Goal: Task Accomplishment & Management: Manage account settings

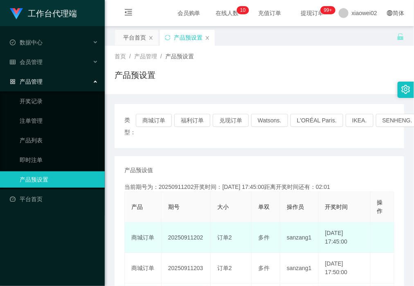
drag, startPoint x: 0, startPoint y: 0, endPoint x: 183, endPoint y: 240, distance: 301.8
click at [183, 240] on td "20250911202" at bounding box center [185, 238] width 49 height 31
copy td "20250911202"
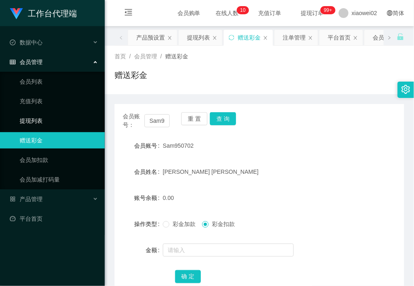
click at [65, 122] on link "提现列表" at bounding box center [59, 121] width 78 height 16
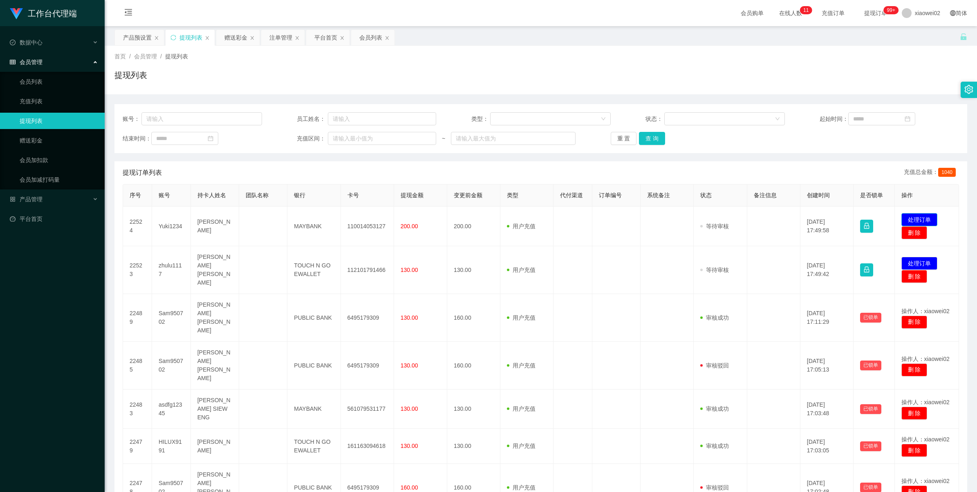
click at [915, 215] on button "处理订单" at bounding box center [919, 219] width 36 height 13
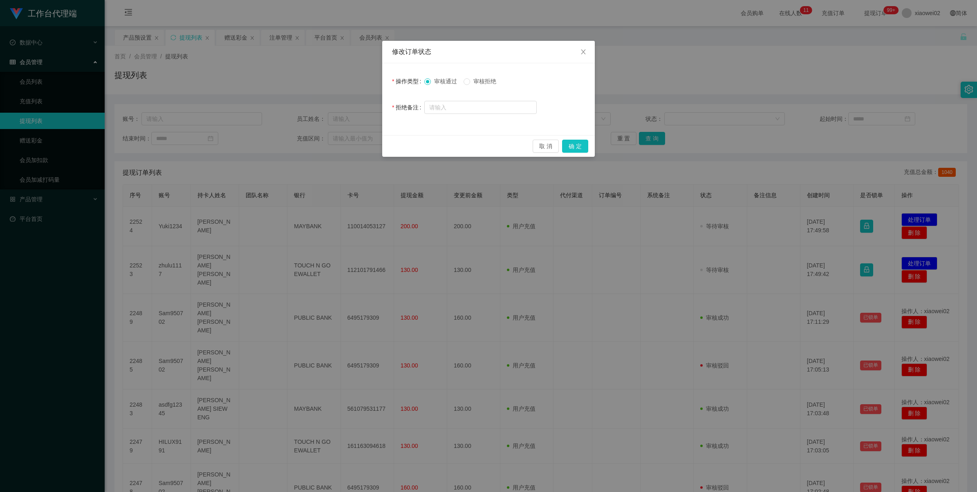
click at [489, 83] on span "审核拒绝" at bounding box center [484, 81] width 29 height 7
click at [574, 146] on button "确 定" at bounding box center [575, 146] width 26 height 13
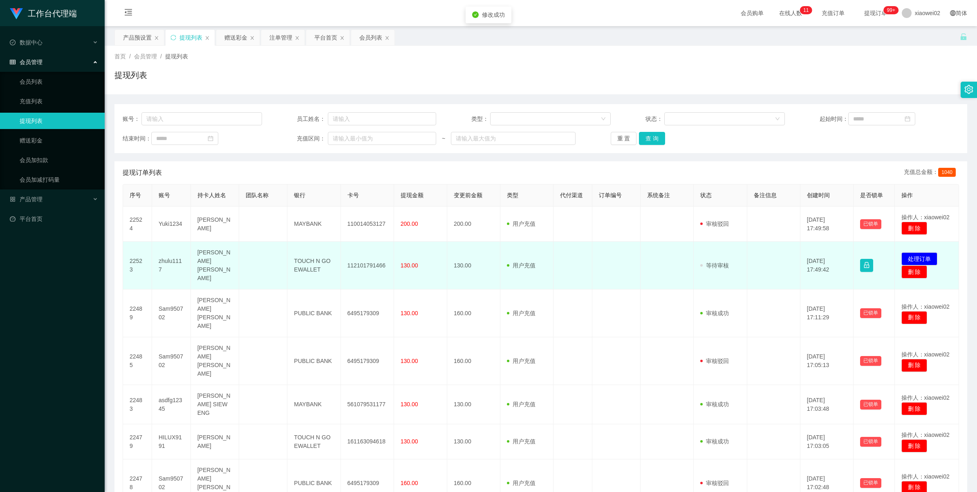
click at [364, 268] on td "112101791466" at bounding box center [367, 266] width 53 height 48
click at [364, 262] on td "112101791466" at bounding box center [367, 266] width 53 height 48
copy td "112101791466"
click at [904, 253] on button "处理订单" at bounding box center [919, 259] width 36 height 13
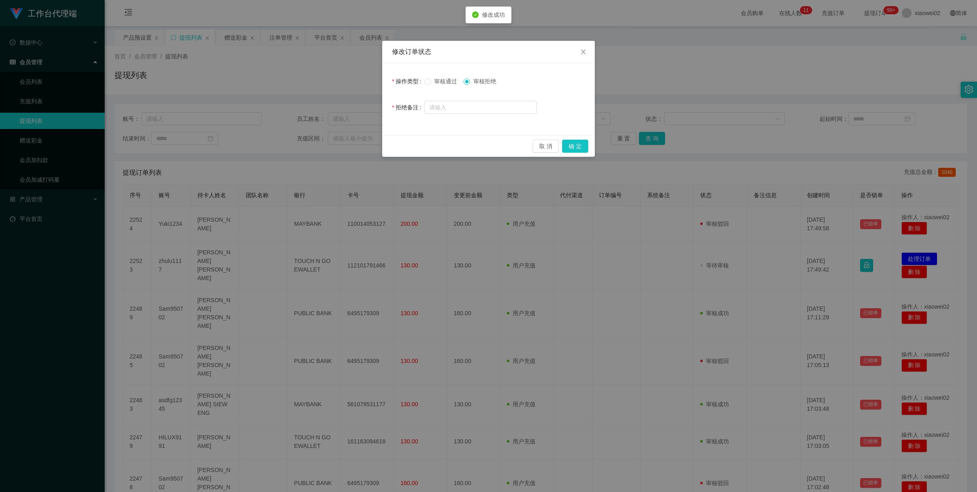
click at [453, 82] on span "审核通过" at bounding box center [445, 81] width 29 height 7
click at [568, 145] on button "确 定" at bounding box center [575, 146] width 26 height 13
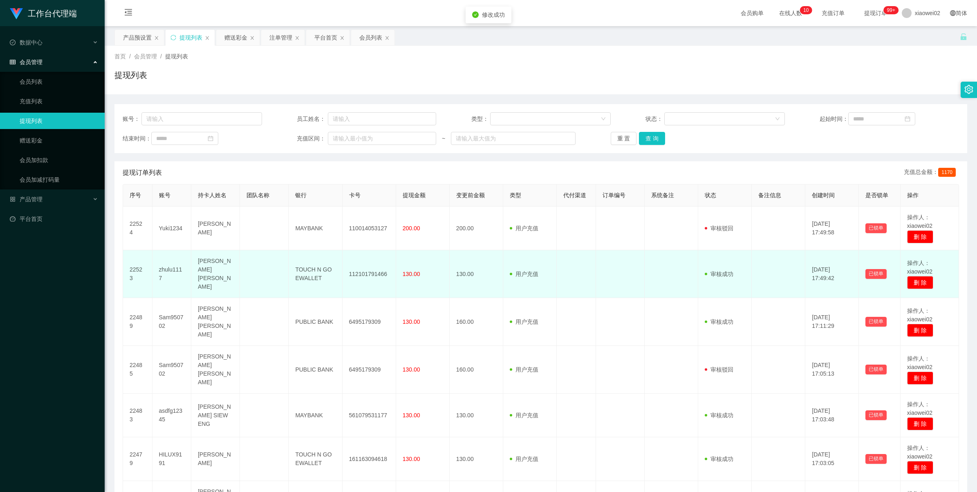
drag, startPoint x: 372, startPoint y: 262, endPoint x: 371, endPoint y: 268, distance: 5.5
click at [371, 266] on td "112101791466" at bounding box center [369, 275] width 54 height 48
click at [370, 275] on td "112101791466" at bounding box center [369, 275] width 54 height 48
click at [369, 274] on td "112101791466" at bounding box center [369, 275] width 54 height 48
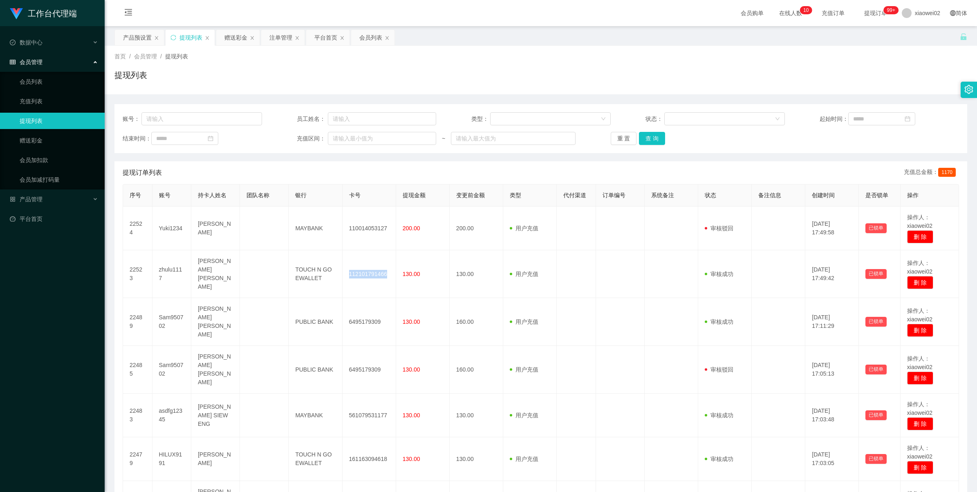
copy td "112101791466"
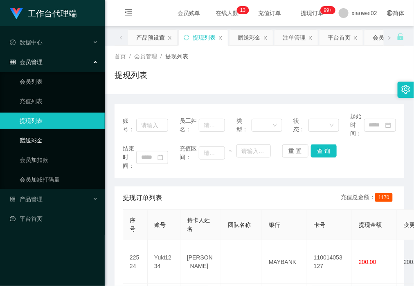
click at [55, 141] on link "赠送彩金" at bounding box center [59, 140] width 78 height 16
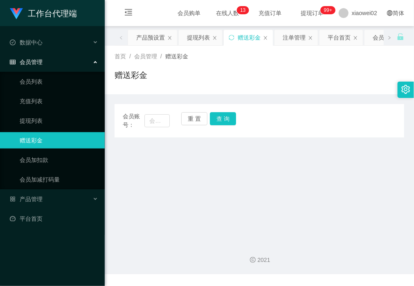
drag, startPoint x: 140, startPoint y: 116, endPoint x: 160, endPoint y: 121, distance: 21.1
click at [142, 117] on span "会员账号：" at bounding box center [134, 120] width 22 height 17
drag, startPoint x: 155, startPoint y: 121, endPoint x: 175, endPoint y: 121, distance: 19.6
click at [155, 121] on input "text" at bounding box center [156, 120] width 25 height 13
paste input "Yuki1234"
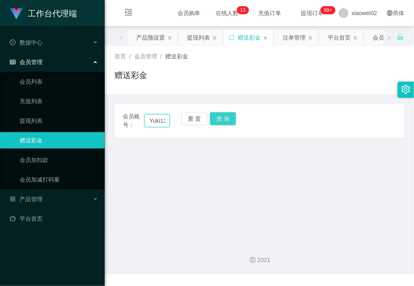
scroll to position [0, 8]
type input "Yuki1234"
click at [221, 125] on button "查 询" at bounding box center [223, 118] width 26 height 13
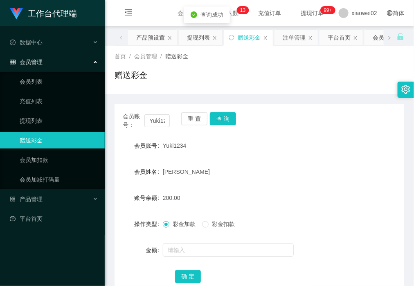
click at [213, 223] on span "彩金扣款" at bounding box center [222, 224] width 29 height 7
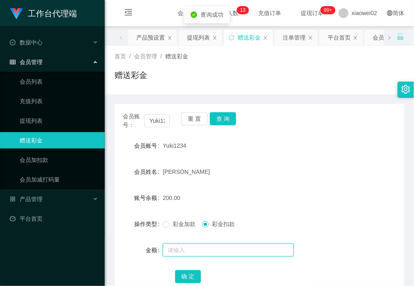
click at [211, 248] on input "text" at bounding box center [228, 250] width 131 height 13
type input "70"
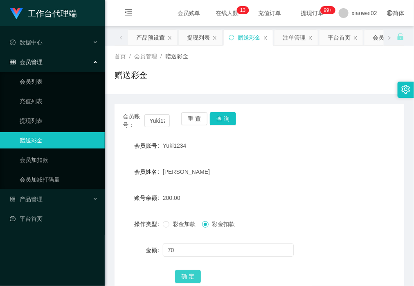
click at [182, 279] on button "确 定" at bounding box center [188, 277] width 26 height 13
click at [47, 123] on link "提现列表" at bounding box center [59, 121] width 78 height 16
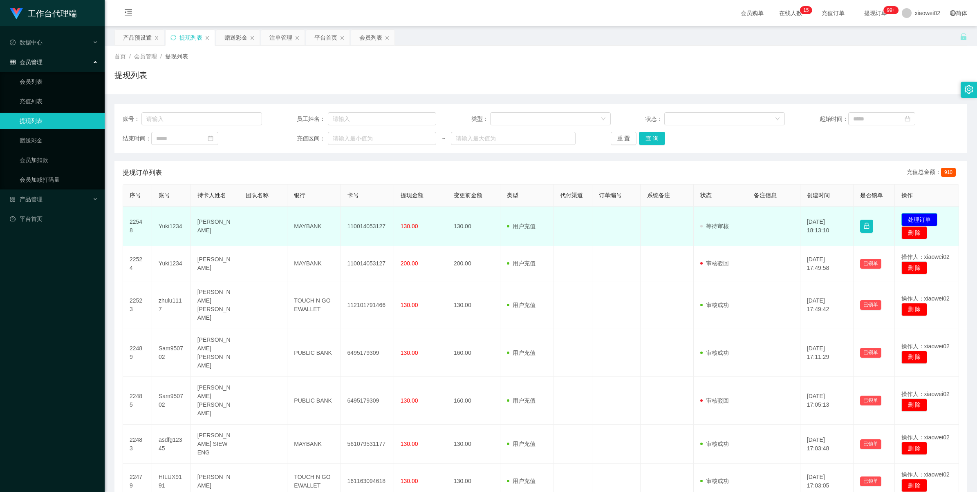
click at [901, 217] on button "处理订单" at bounding box center [919, 219] width 36 height 13
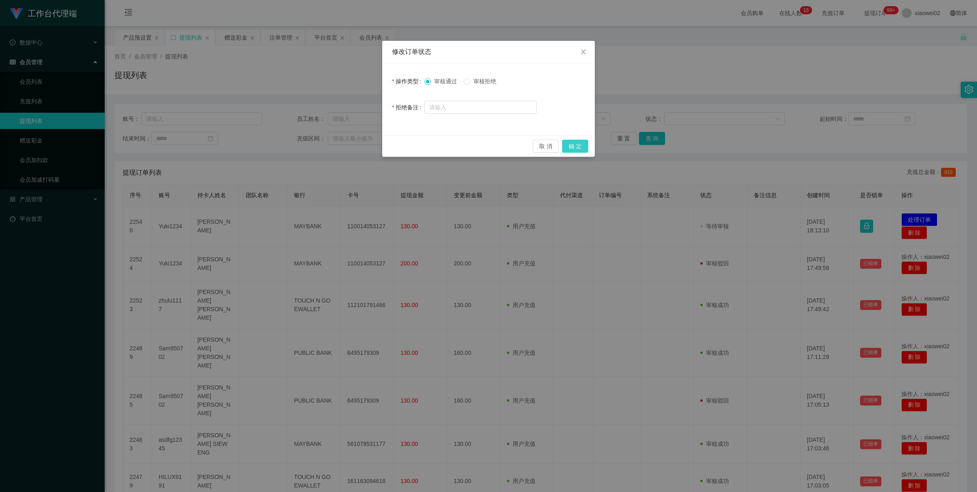
drag, startPoint x: 576, startPoint y: 142, endPoint x: 583, endPoint y: 135, distance: 9.5
click at [576, 142] on button "确 定" at bounding box center [575, 146] width 26 height 13
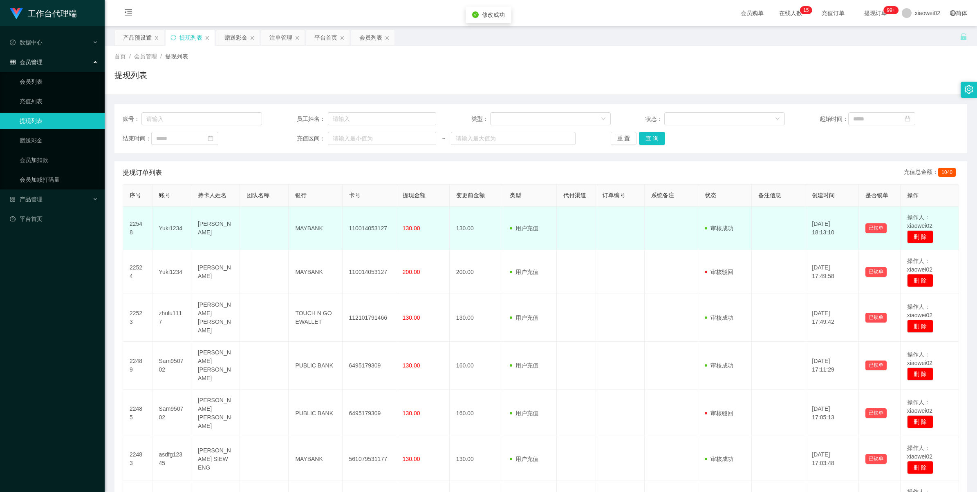
click at [363, 227] on td "110014053127" at bounding box center [369, 229] width 54 height 44
click at [364, 227] on td "110014053127" at bounding box center [369, 229] width 54 height 44
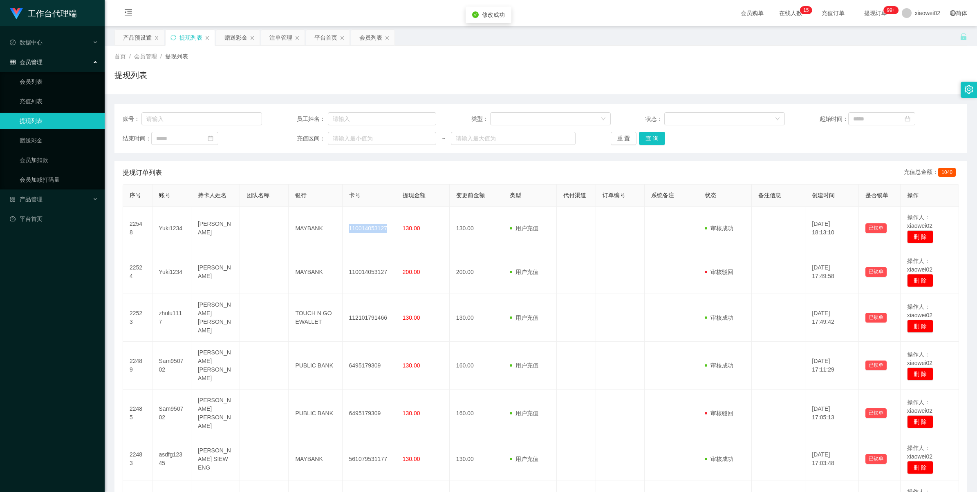
copy td "110014053127"
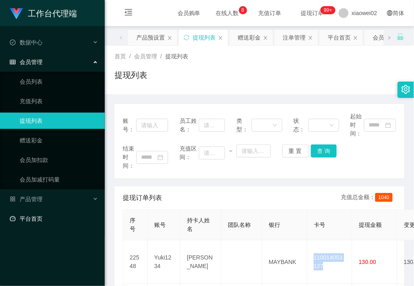
click at [25, 220] on link "平台首页" at bounding box center [54, 219] width 88 height 16
